Goal: Task Accomplishment & Management: Manage account settings

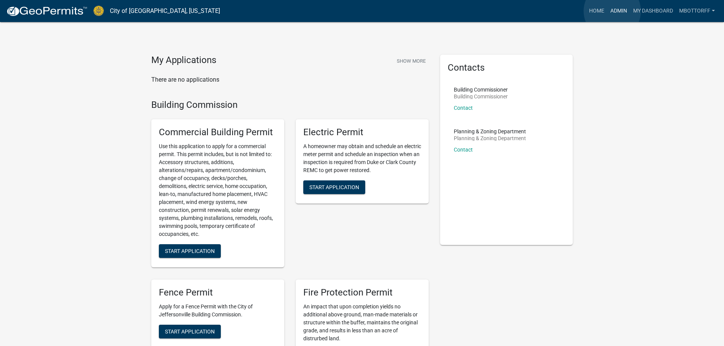
click at [612, 11] on link "Admin" at bounding box center [618, 11] width 23 height 14
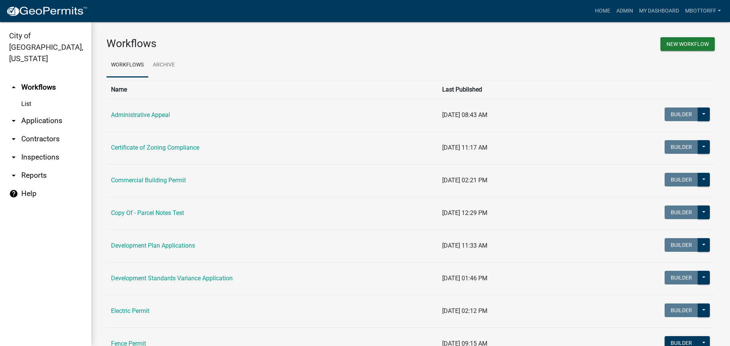
click at [33, 130] on link "arrow_drop_down Contractors" at bounding box center [45, 139] width 91 height 18
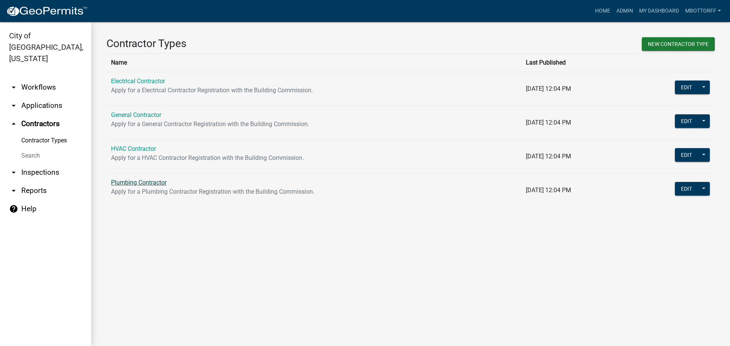
click at [131, 182] on link "Plumbing Contractor" at bounding box center [139, 182] width 56 height 7
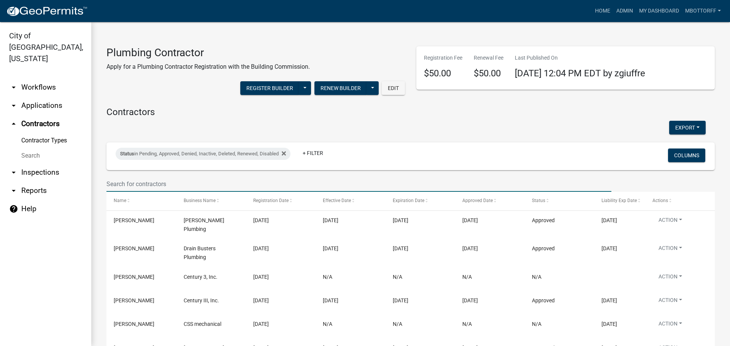
click at [119, 179] on input "text" at bounding box center [358, 184] width 505 height 16
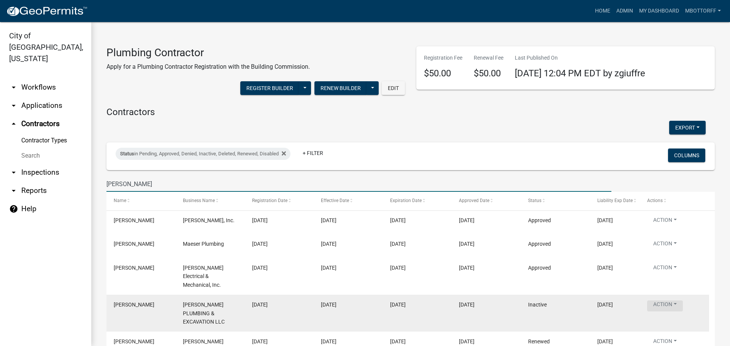
type input "[PERSON_NAME]"
click at [677, 301] on button "Action" at bounding box center [665, 306] width 36 height 11
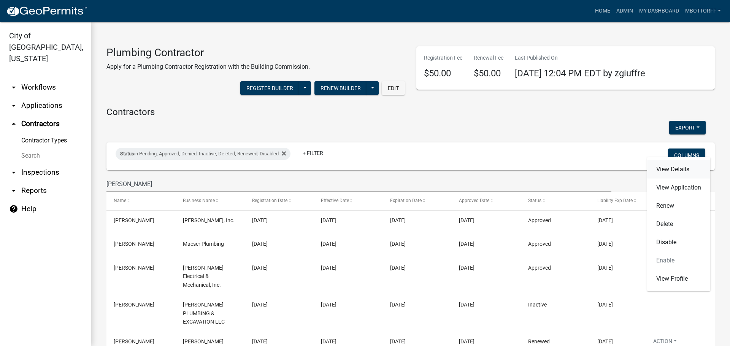
click at [670, 171] on link "View Details" at bounding box center [678, 169] width 63 height 18
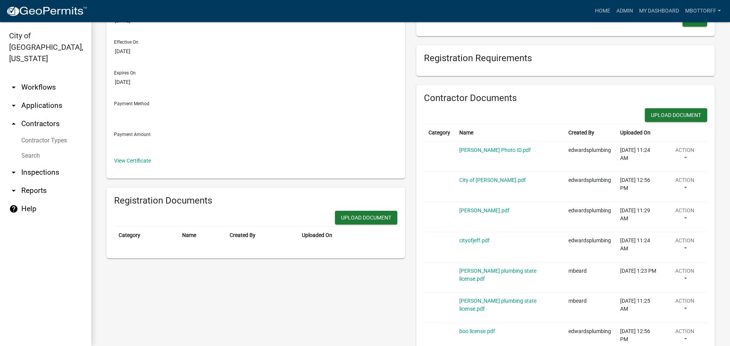
scroll to position [114, 0]
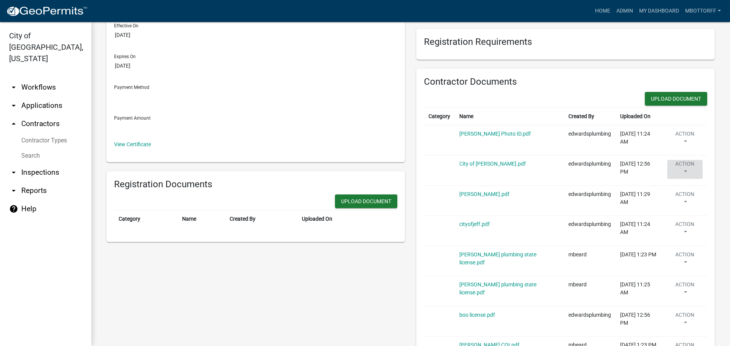
click at [674, 167] on button "Action" at bounding box center [684, 169] width 35 height 19
click at [675, 194] on link "Delete" at bounding box center [697, 192] width 61 height 18
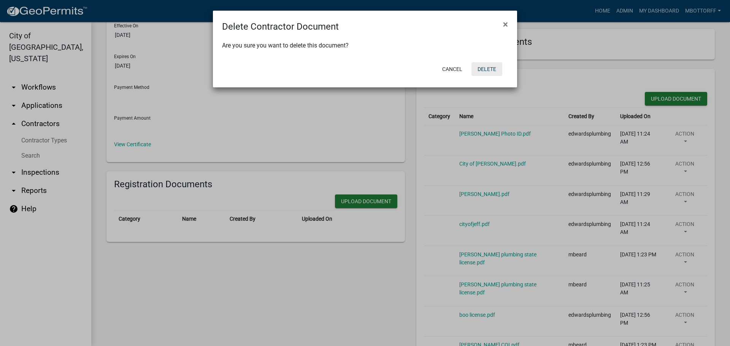
click at [489, 68] on button "Delete" at bounding box center [486, 69] width 31 height 14
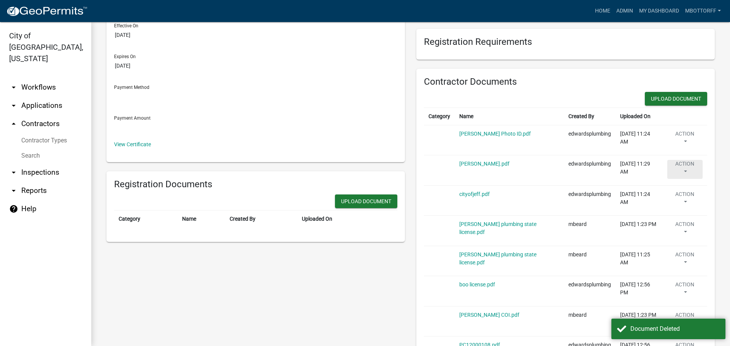
click at [678, 170] on button "Action" at bounding box center [684, 169] width 35 height 19
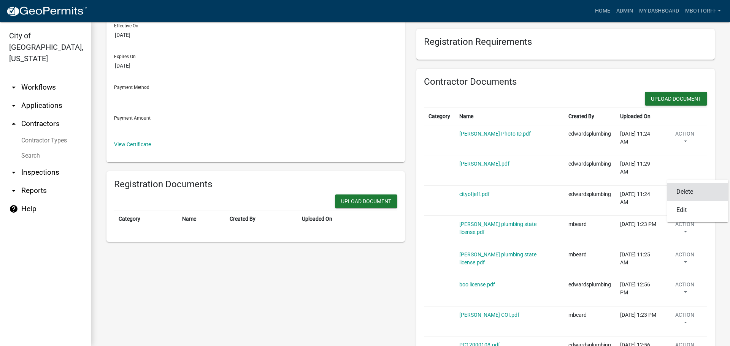
click at [679, 195] on link "Delete" at bounding box center [697, 192] width 61 height 18
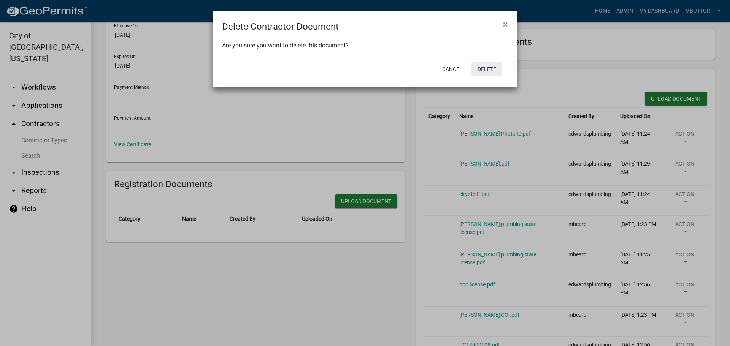
click at [487, 70] on button "Delete" at bounding box center [486, 69] width 31 height 14
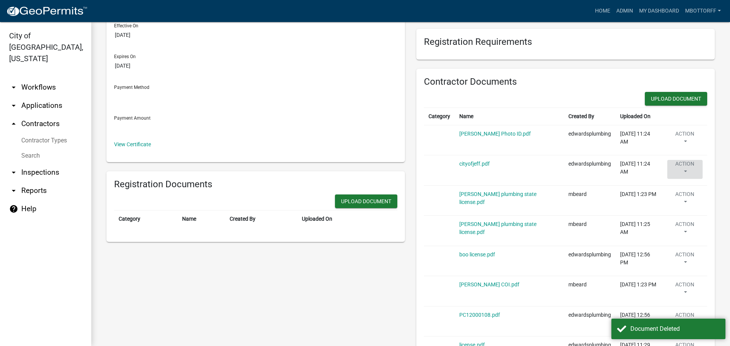
click at [683, 166] on button "Action" at bounding box center [684, 169] width 35 height 19
click at [683, 193] on link "Delete" at bounding box center [697, 192] width 61 height 18
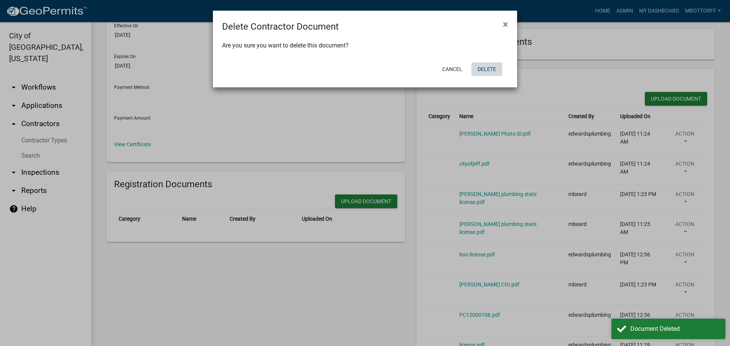
click at [485, 70] on button "Delete" at bounding box center [486, 69] width 31 height 14
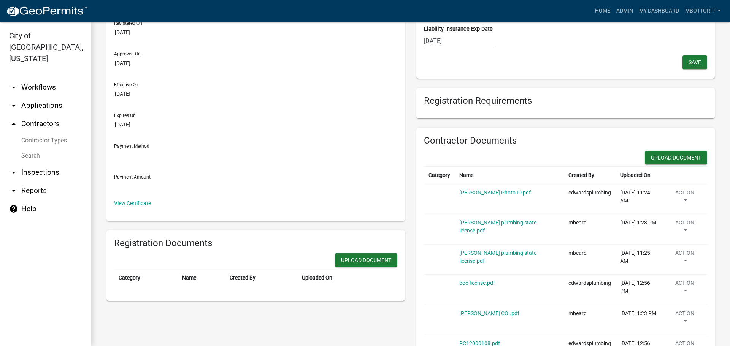
scroll to position [0, 0]
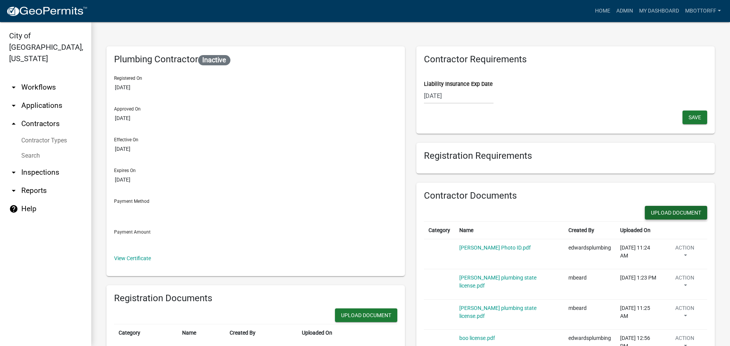
click at [667, 211] on button "Upload Document" at bounding box center [676, 213] width 62 height 14
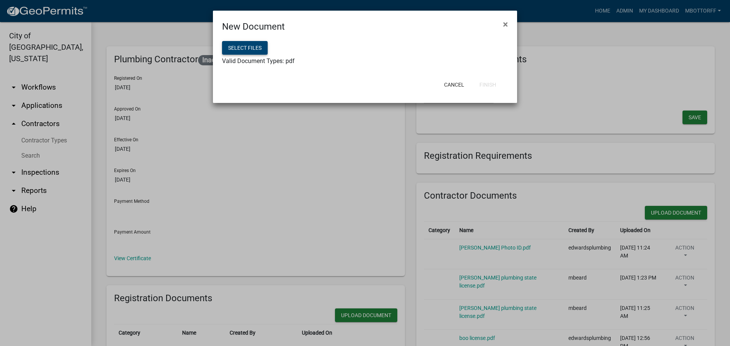
click at [243, 54] on button "Select files" at bounding box center [245, 48] width 46 height 14
click at [489, 85] on button "Finish" at bounding box center [487, 85] width 29 height 14
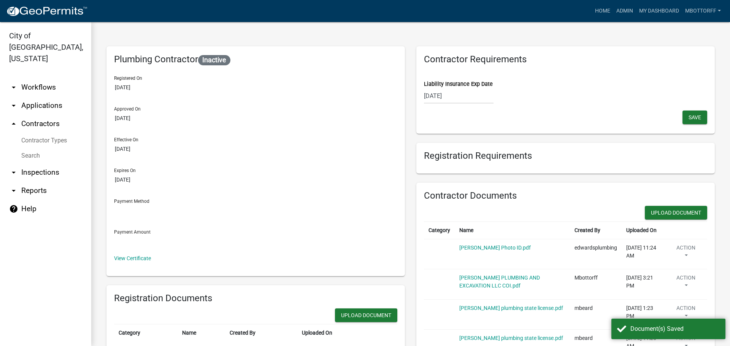
click at [474, 282] on div "[PERSON_NAME] PLUMBING AND EXCAVATION LLC COI.pdf" at bounding box center [512, 282] width 106 height 16
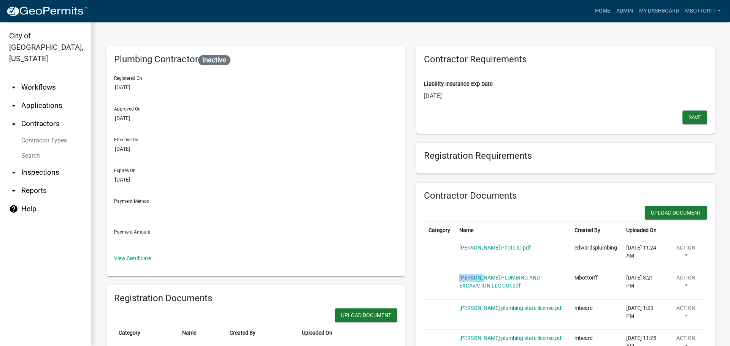
click at [474, 282] on div "[PERSON_NAME] PLUMBING AND EXCAVATION LLC COI.pdf" at bounding box center [512, 282] width 106 height 16
click at [504, 284] on link "[PERSON_NAME] PLUMBING AND EXCAVATION LLC COI.pdf" at bounding box center [499, 282] width 81 height 14
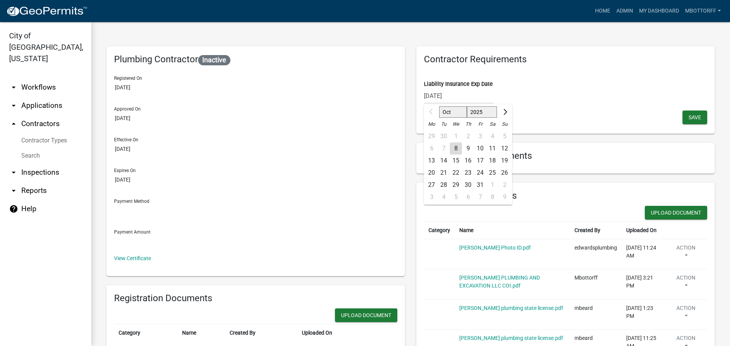
click at [458, 95] on input "[DATE]" at bounding box center [459, 96] width 70 height 16
drag, startPoint x: 458, startPoint y: 95, endPoint x: 409, endPoint y: 91, distance: 49.3
click at [411, 91] on div "Contractor Requirements Liability Insurance Exp Date [DATE] Oct Nov [DATE] 2026…" at bounding box center [566, 300] width 310 height 509
type input "[DATE]"
click at [690, 116] on span "Save" at bounding box center [694, 117] width 13 height 6
